Goal: Task Accomplishment & Management: Use online tool/utility

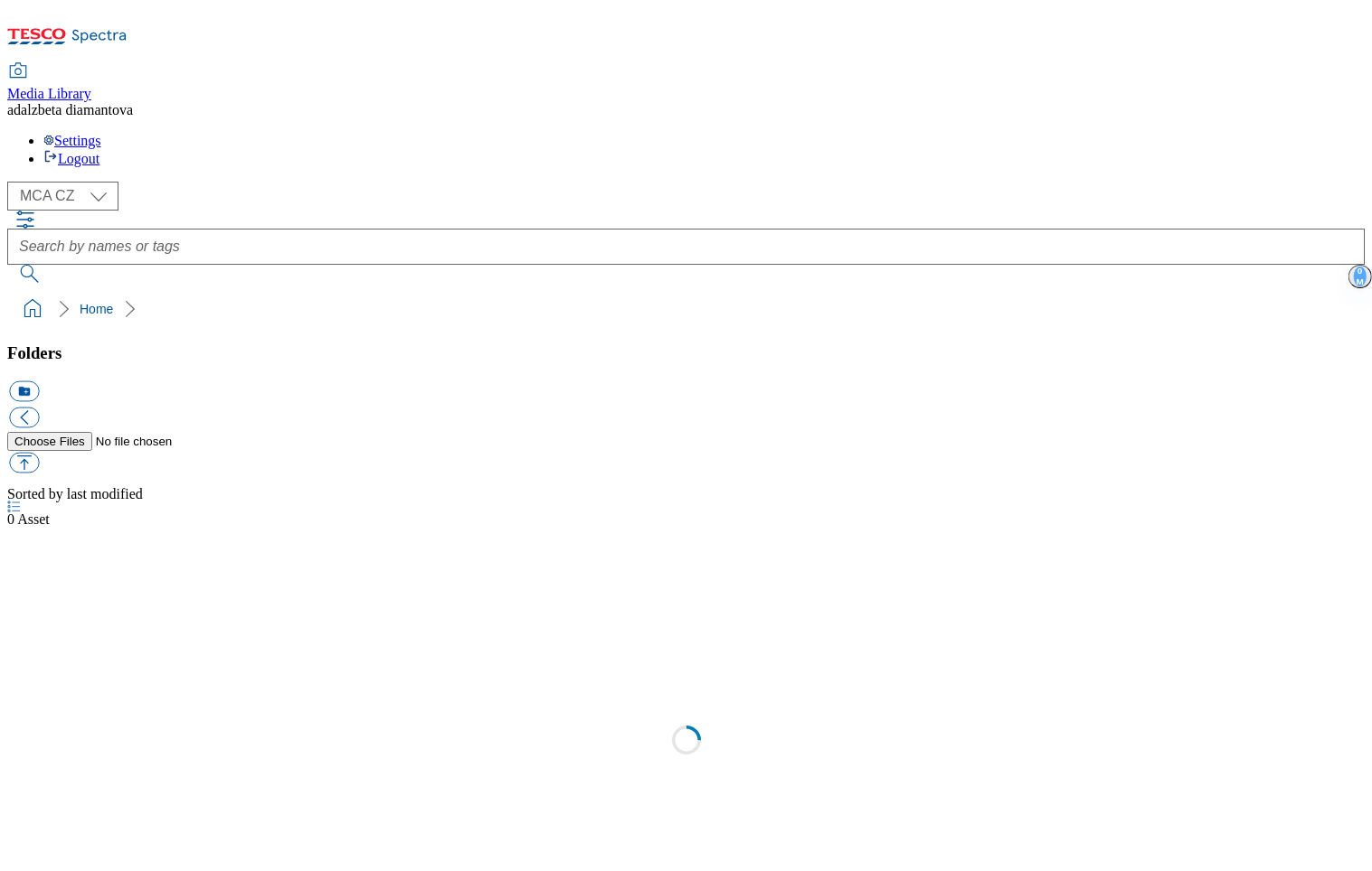
select select "flare-mca-cz"
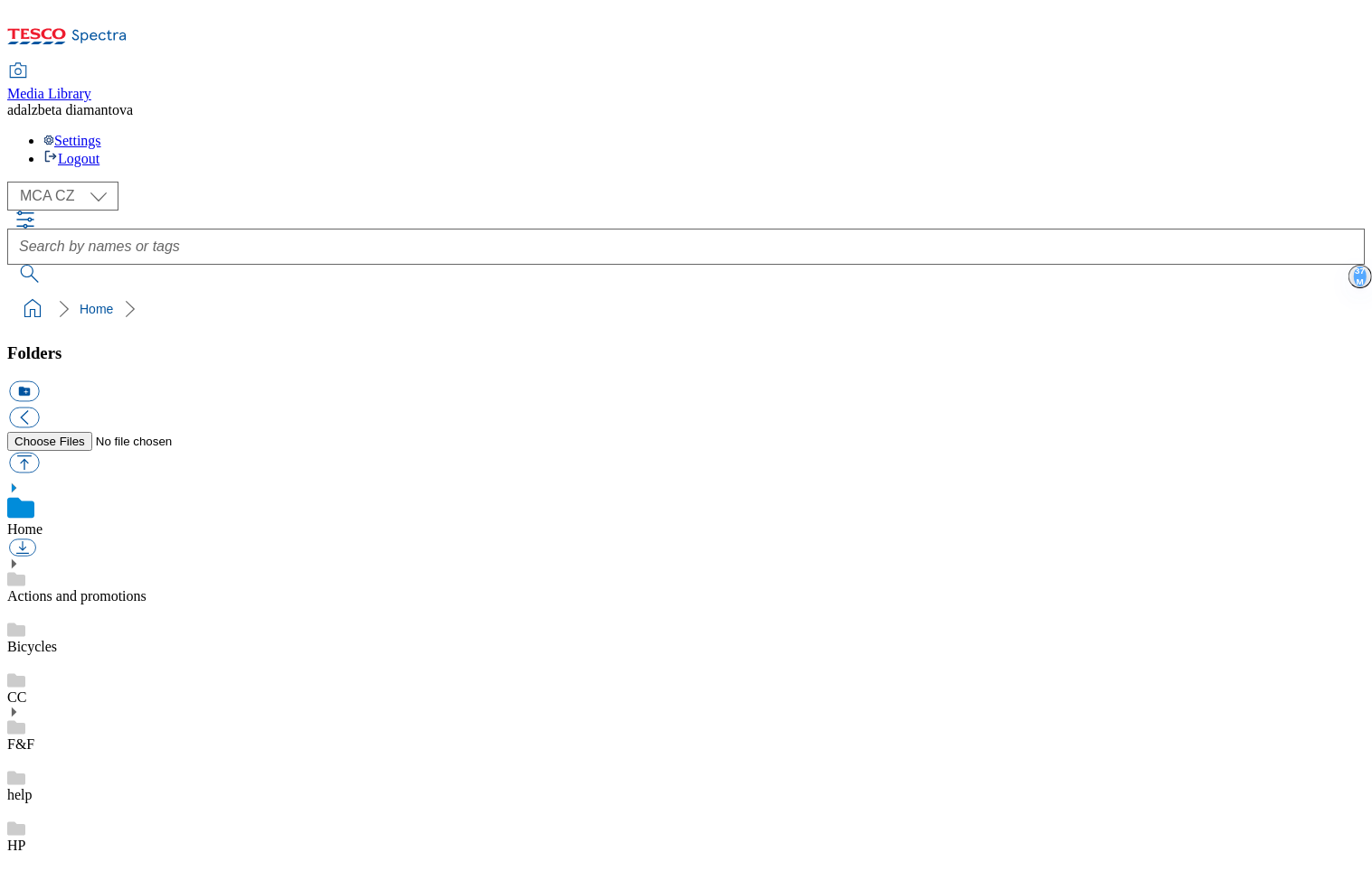
scroll to position [352, 0]
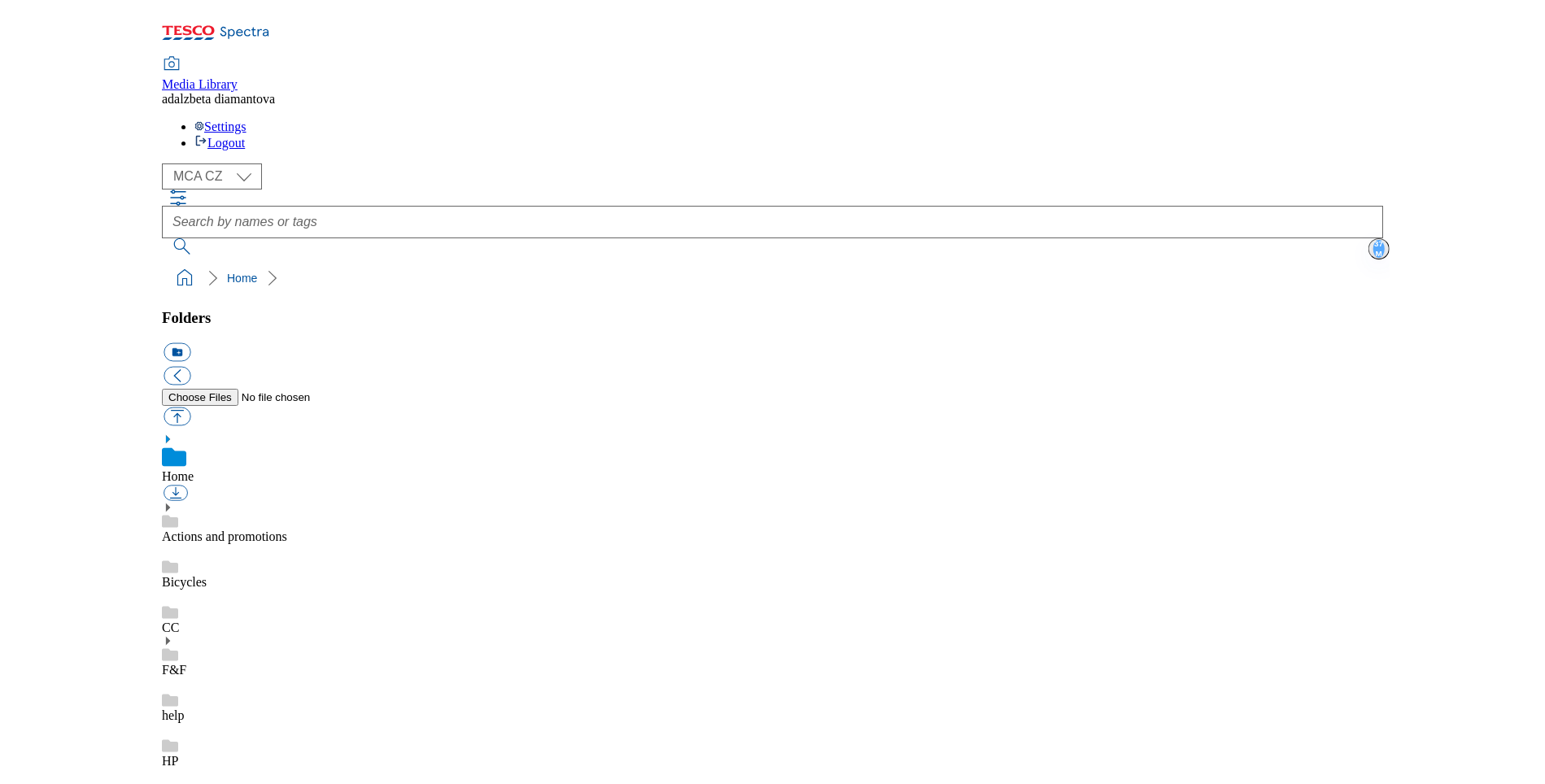
scroll to position [584, 0]
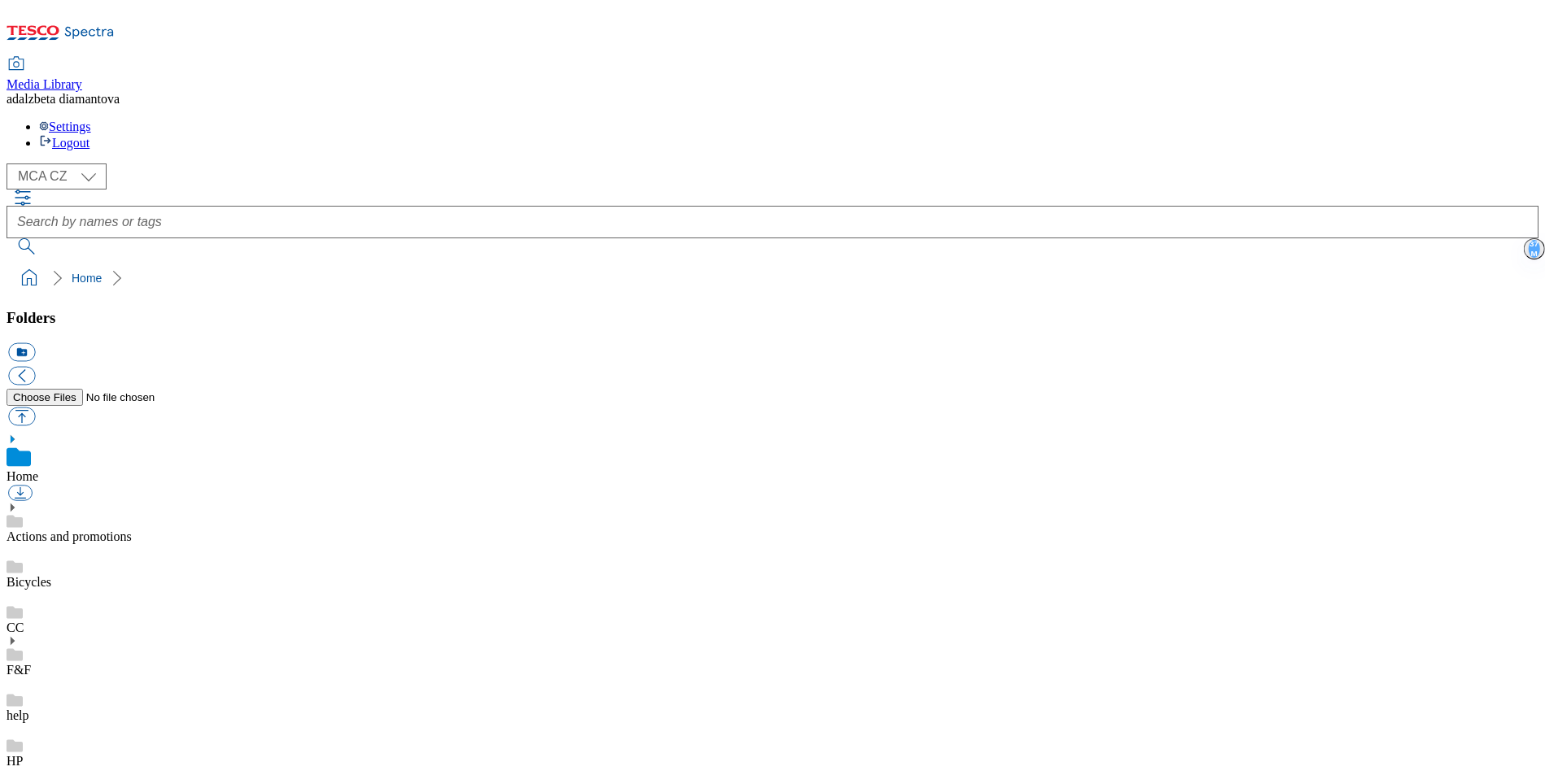
scroll to position [324, 0]
click at [15, 504] on use at bounding box center [12, 507] width 4 height 8
